Goal: Find contact information: Obtain details needed to contact an individual or organization

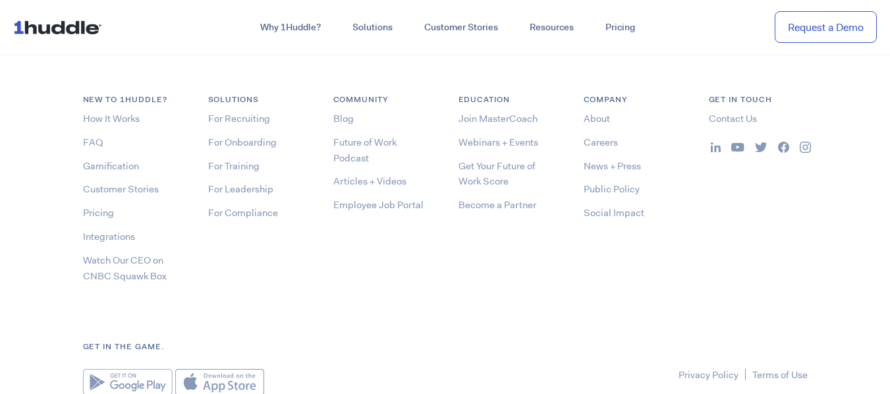
scroll to position [6940, 0]
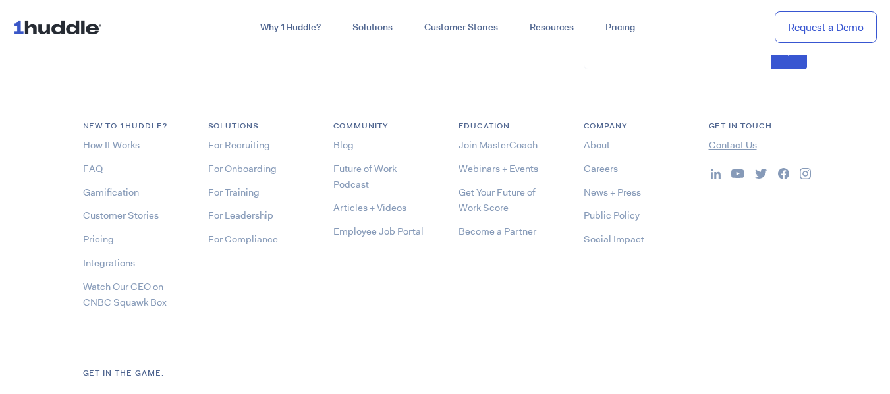
click at [714, 151] on link "Contact Us" at bounding box center [732, 144] width 48 height 13
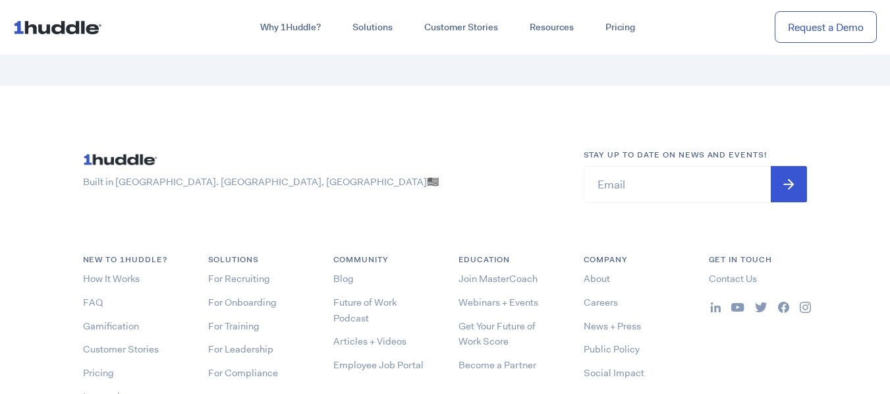
scroll to position [6780, 0]
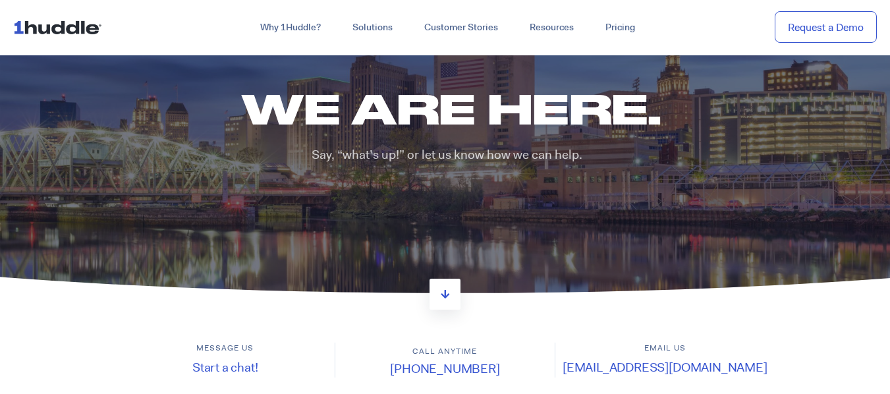
scroll to position [211, 0]
